Goal: Transaction & Acquisition: Download file/media

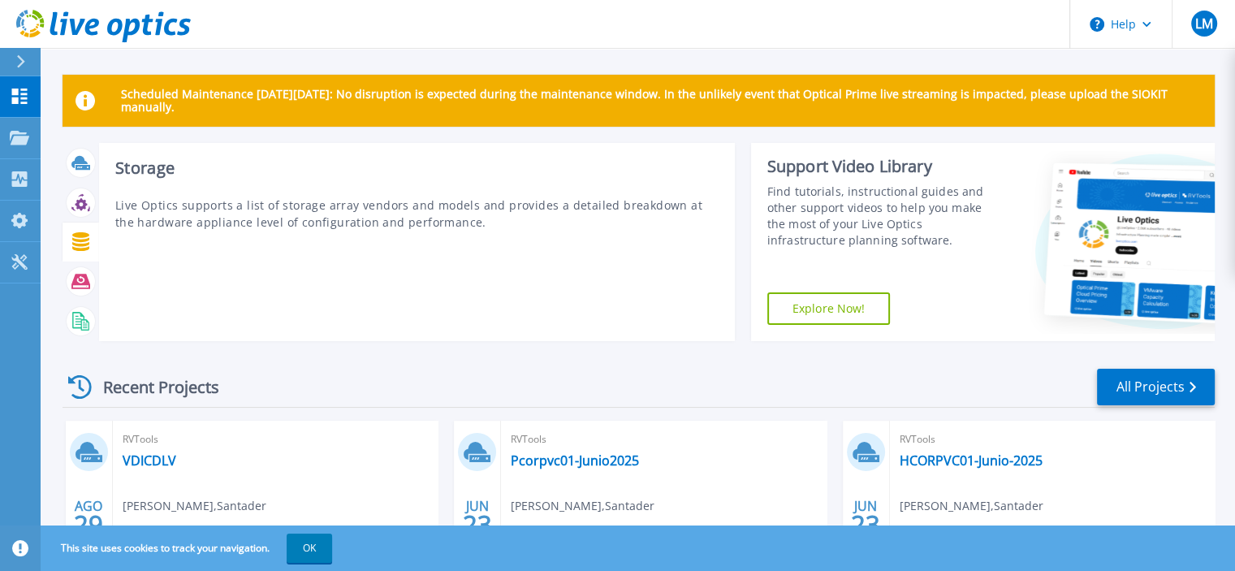
click at [83, 240] on icon at bounding box center [80, 241] width 17 height 19
click at [140, 174] on h3 "Storage" at bounding box center [416, 168] width 603 height 18
click at [84, 287] on icon at bounding box center [80, 281] width 19 height 19
click at [81, 312] on icon at bounding box center [80, 321] width 19 height 19
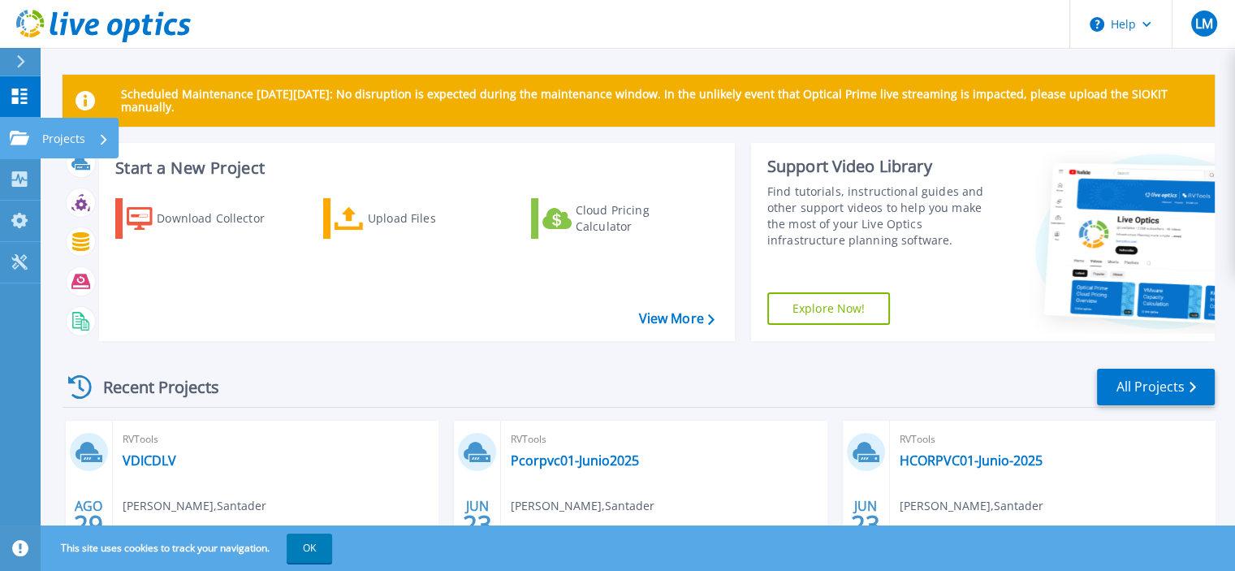
click at [26, 146] on link "Projects Projects" at bounding box center [20, 138] width 41 height 41
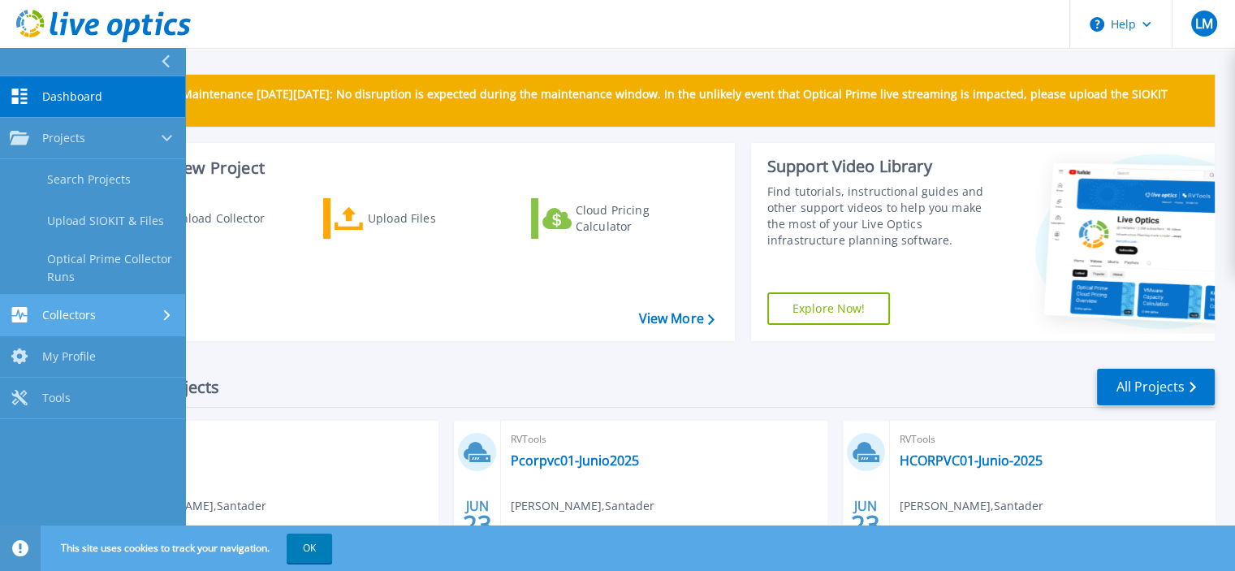
click at [49, 305] on link "Collectors Collectors" at bounding box center [92, 315] width 185 height 41
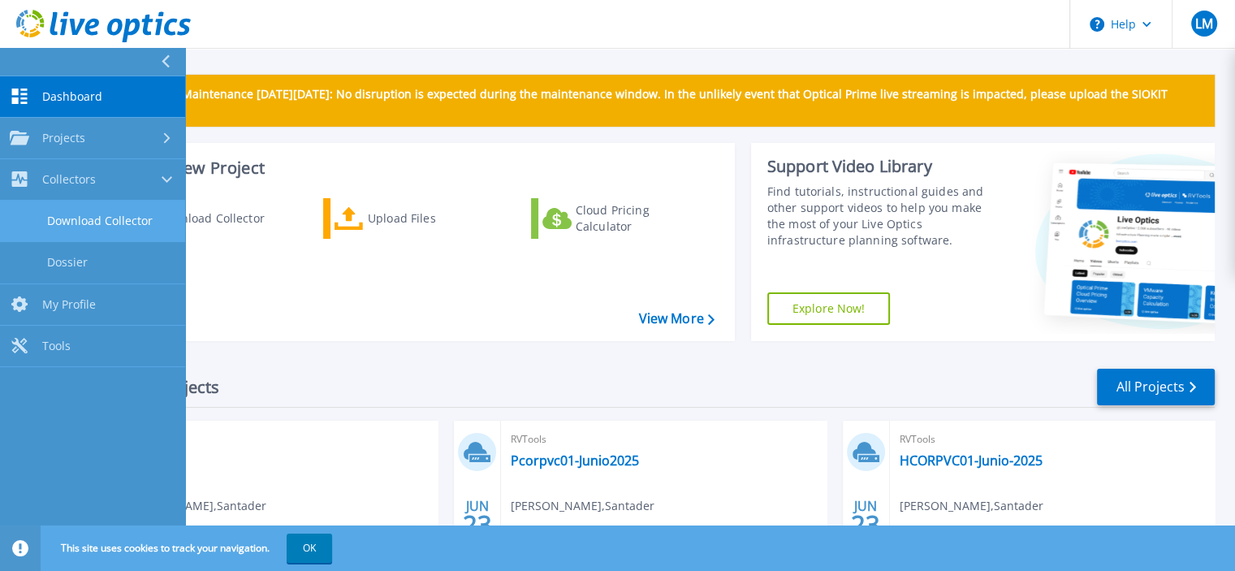
click at [114, 227] on link "Download Collector" at bounding box center [92, 221] width 185 height 41
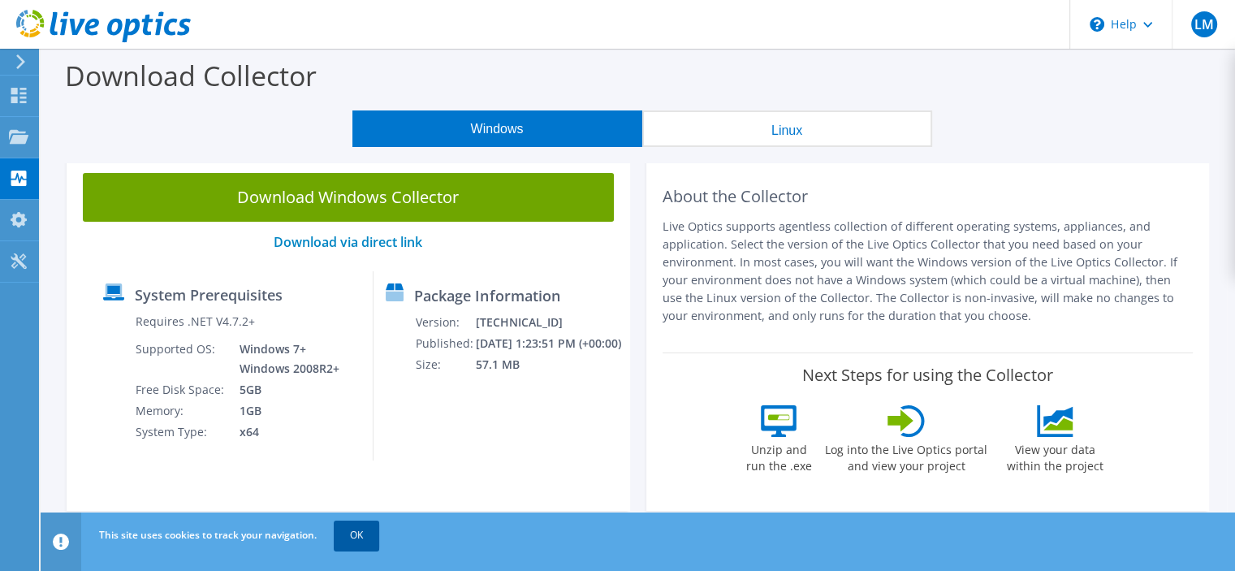
click at [361, 536] on link "OK" at bounding box center [356, 535] width 45 height 29
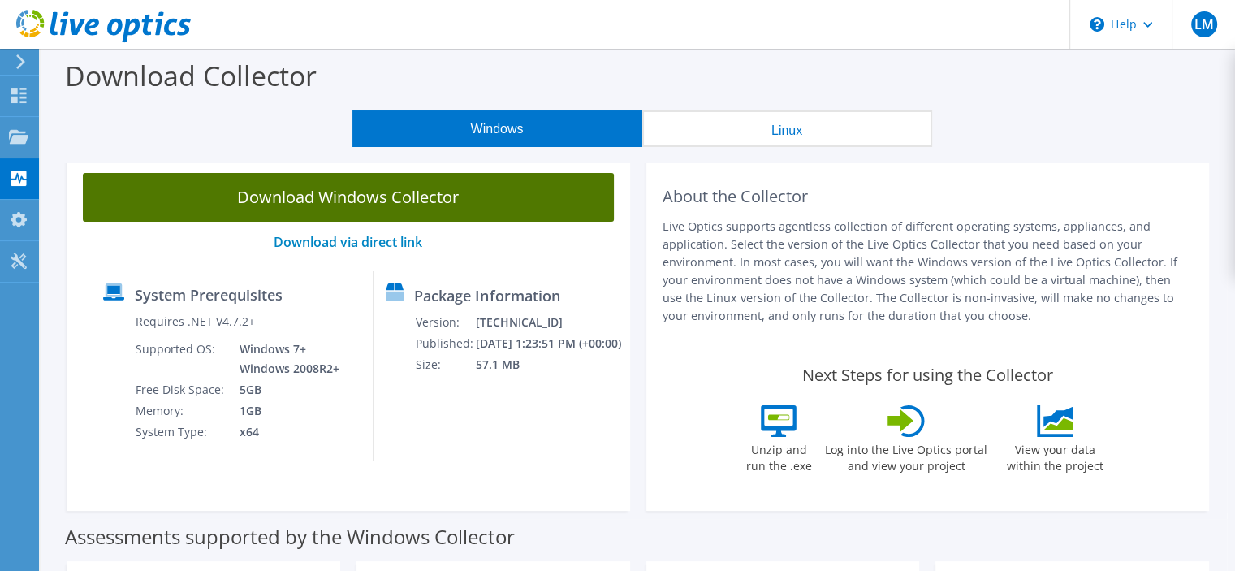
click at [337, 185] on link "Download Windows Collector" at bounding box center [348, 197] width 531 height 49
